Goal: Task Accomplishment & Management: Manage account settings

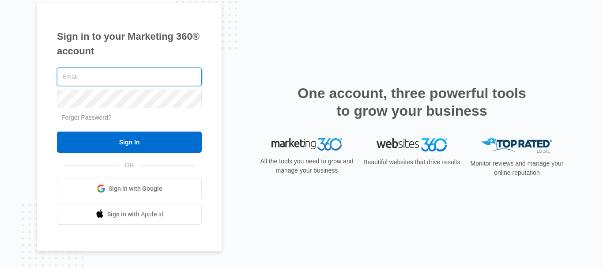
type input "[EMAIL_ADDRESS][DOMAIN_NAME]"
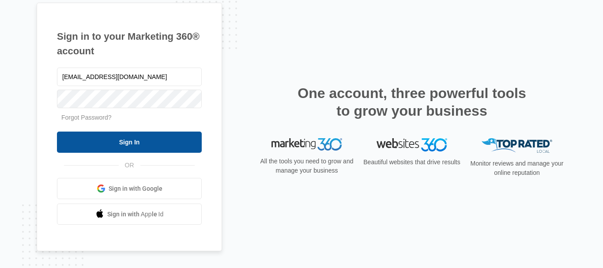
click at [94, 141] on input "Sign In" at bounding box center [129, 141] width 145 height 21
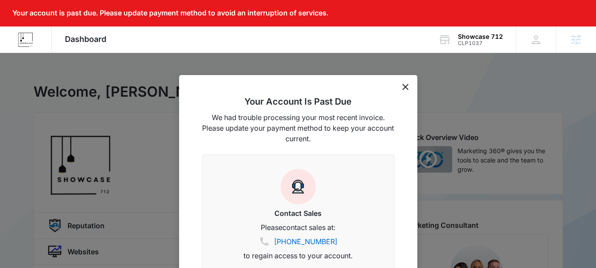
click at [405, 85] on icon "dismiss this dialog" at bounding box center [405, 87] width 6 height 6
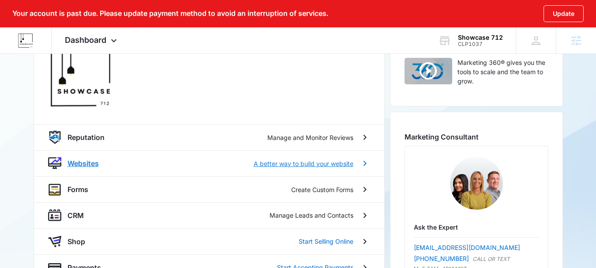
click at [94, 164] on p "Websites" at bounding box center [82, 163] width 31 height 11
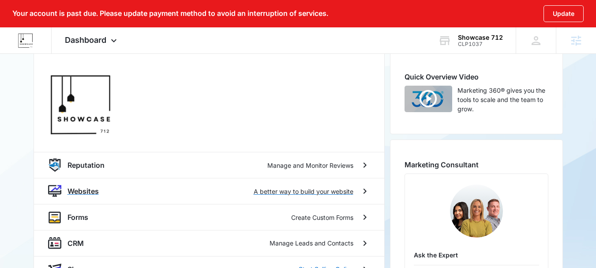
scroll to position [19, 0]
